Goal: Task Accomplishment & Management: Manage account settings

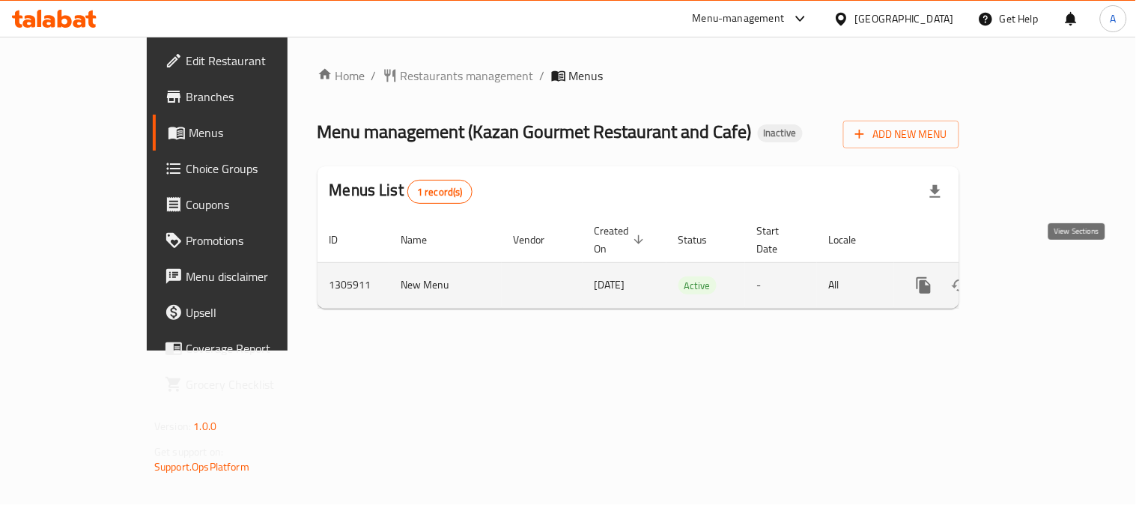
click at [1050, 267] on link "enhanced table" at bounding box center [1032, 285] width 36 height 36
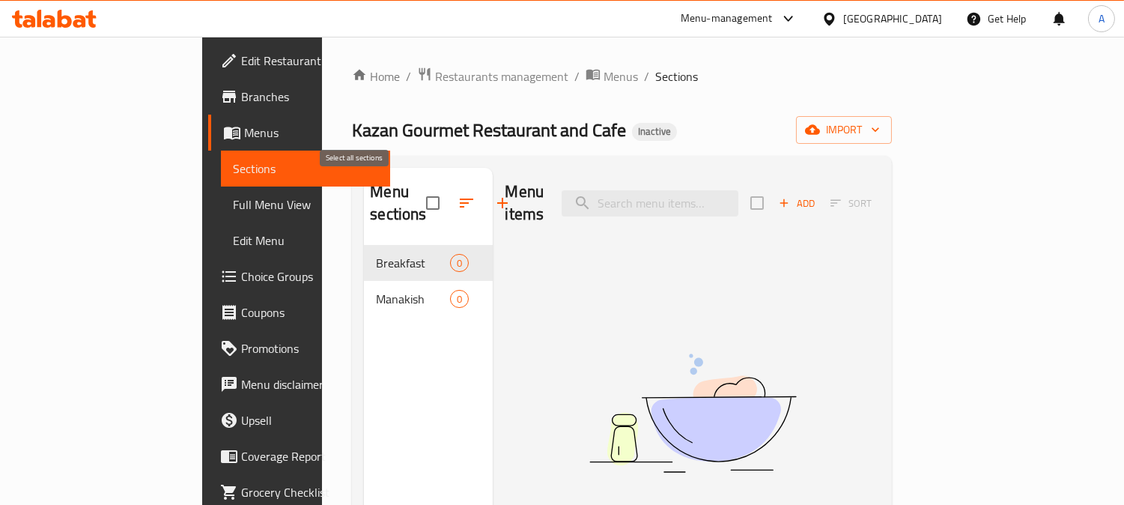
click at [417, 190] on input "checkbox" at bounding box center [432, 202] width 31 height 31
checkbox input "true"
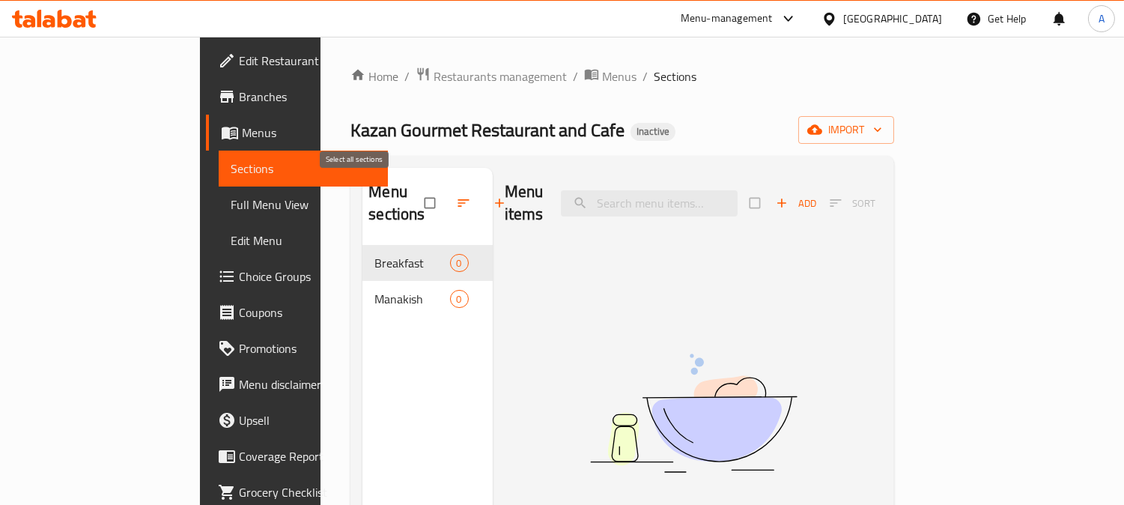
click at [416, 195] on input "checkbox" at bounding box center [431, 203] width 31 height 28
checkbox input "true"
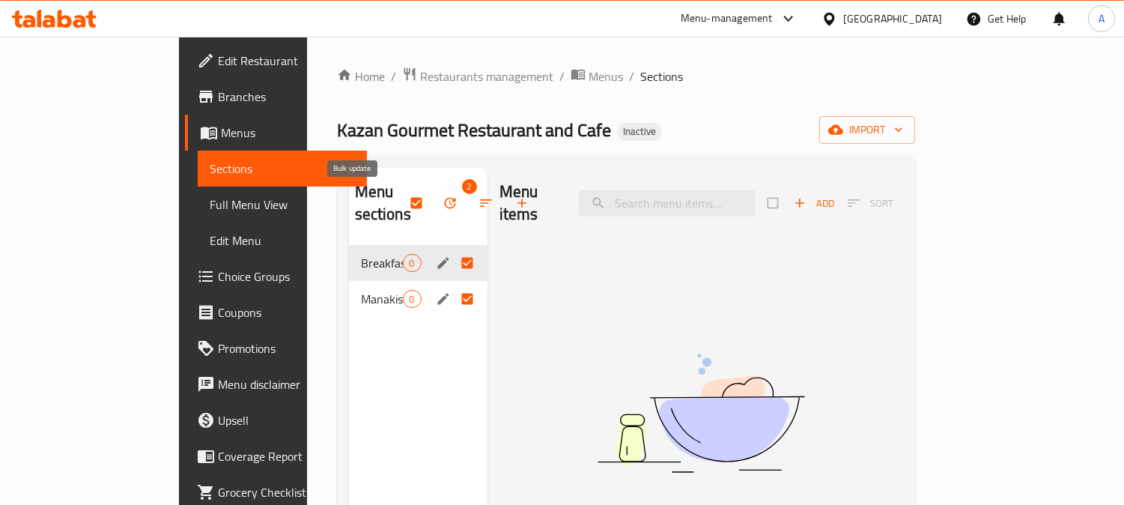
click at [442, 203] on icon "button" at bounding box center [449, 202] width 15 height 15
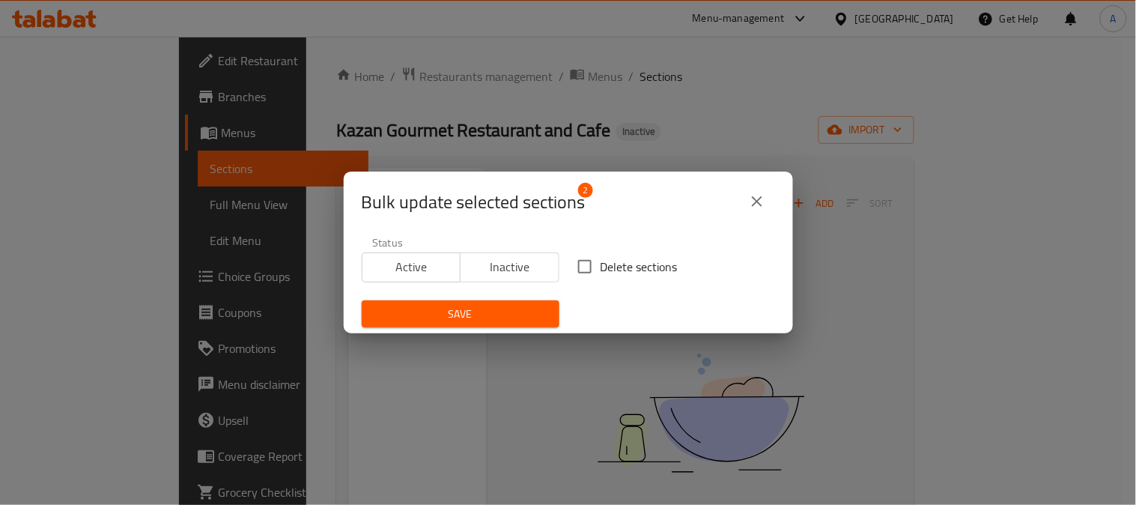
click at [623, 273] on span "Delete sections" at bounding box center [638, 267] width 77 height 18
click at [600, 273] on input "Delete sections" at bounding box center [584, 266] width 31 height 31
checkbox input "true"
click at [480, 317] on span "Save" at bounding box center [461, 314] width 174 height 19
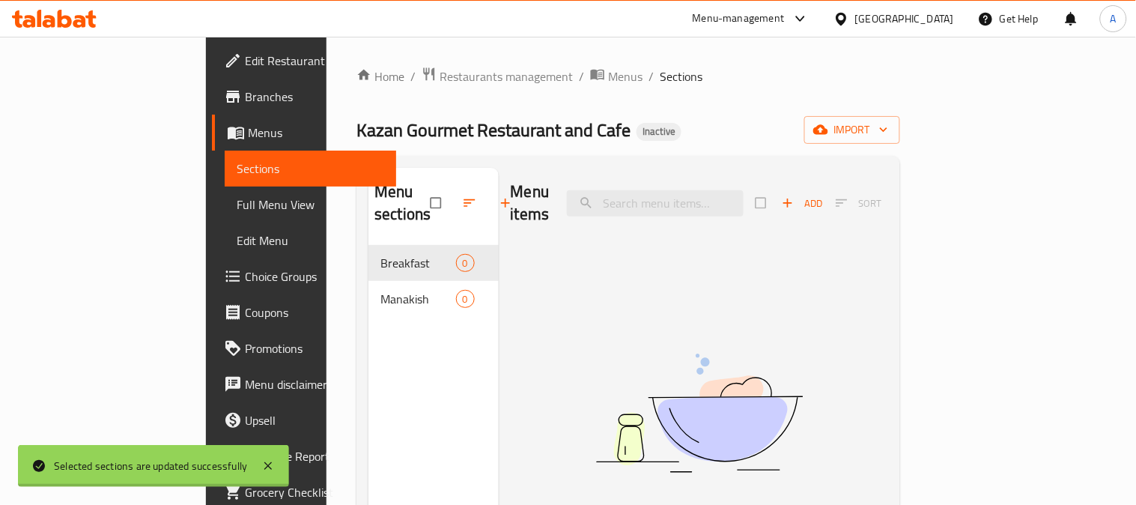
checkbox input "false"
